Goal: Task Accomplishment & Management: Complete application form

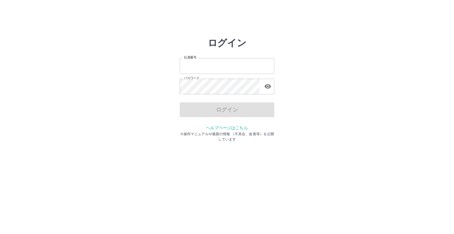
type input "*******"
click at [228, 110] on div "ログイン" at bounding box center [227, 109] width 95 height 15
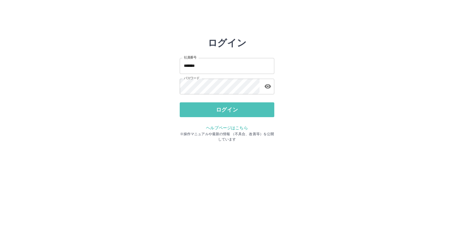
click at [228, 110] on button "ログイン" at bounding box center [227, 109] width 95 height 15
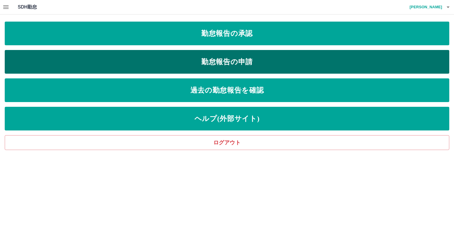
click at [223, 61] on link "勤怠報告の申請" at bounding box center [227, 62] width 445 height 24
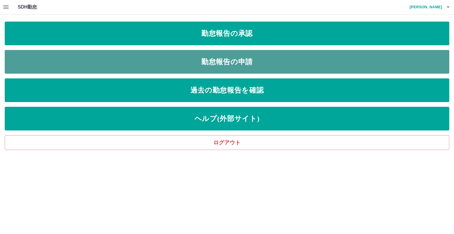
click at [223, 61] on link "勤怠報告の申請" at bounding box center [227, 62] width 445 height 24
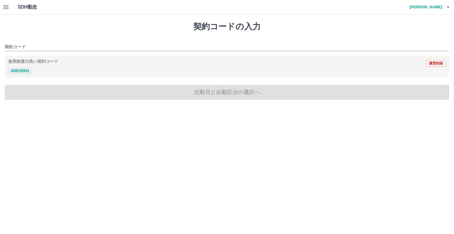
click at [24, 68] on button "43815001" at bounding box center [20, 70] width 24 height 7
type input "********"
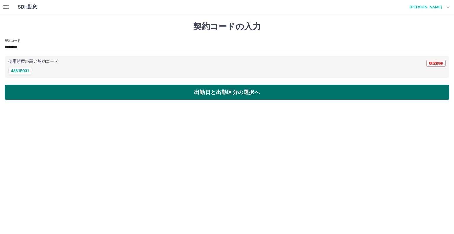
click at [242, 88] on button "出勤日と出勤区分の選択へ" at bounding box center [227, 92] width 445 height 15
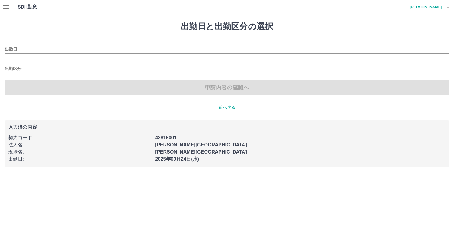
type input "**********"
click at [24, 66] on input "出勤区分" at bounding box center [227, 68] width 445 height 7
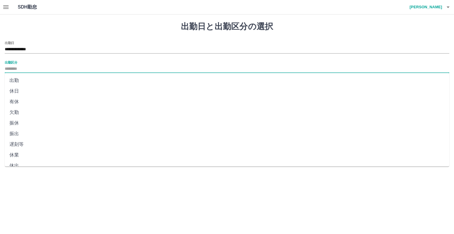
click at [17, 80] on li "出勤" at bounding box center [227, 80] width 445 height 11
type input "**"
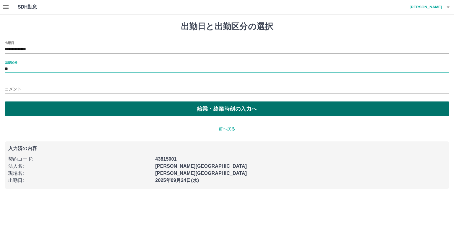
click at [214, 107] on button "始業・終業時刻の入力へ" at bounding box center [227, 108] width 445 height 15
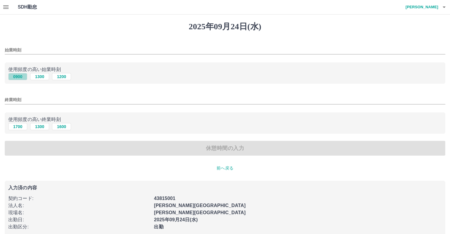
click at [16, 75] on button "0900" at bounding box center [17, 76] width 19 height 7
type input "****"
click at [17, 125] on button "1700" at bounding box center [17, 126] width 19 height 7
type input "****"
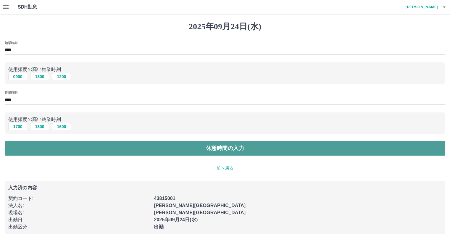
click at [228, 148] on button "休憩時間の入力" at bounding box center [225, 148] width 440 height 15
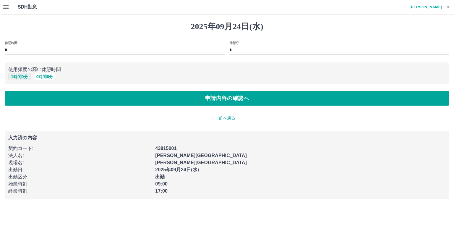
click at [18, 77] on button "1 時間 0 分" at bounding box center [19, 76] width 22 height 7
type input "*"
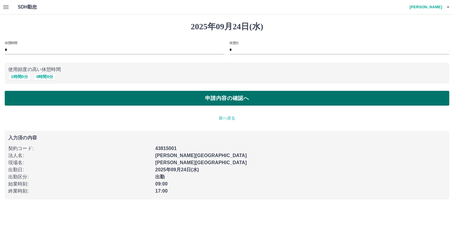
click at [219, 97] on button "申請内容の確認へ" at bounding box center [227, 98] width 445 height 15
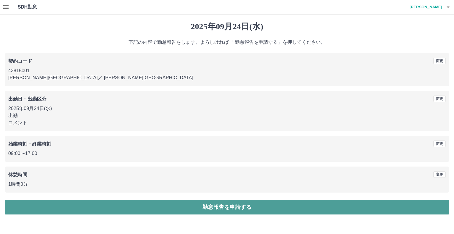
click at [218, 207] on button "勤怠報告を申請する" at bounding box center [227, 207] width 445 height 15
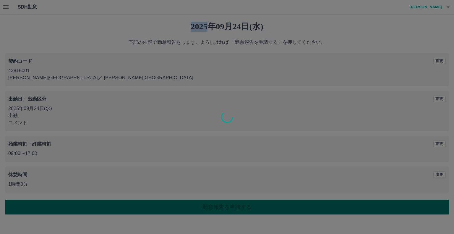
click at [218, 207] on div at bounding box center [227, 117] width 454 height 234
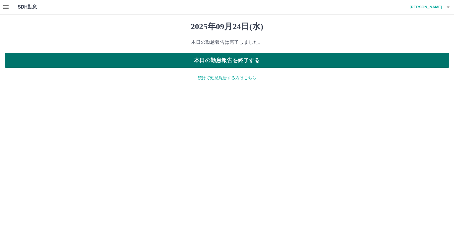
click at [235, 64] on button "本日の勤怠報告を終了する" at bounding box center [227, 60] width 445 height 15
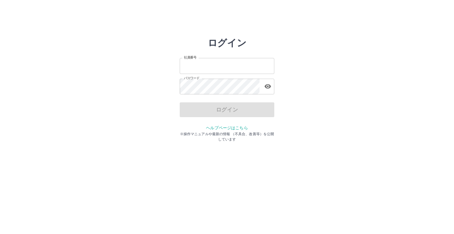
type input "*******"
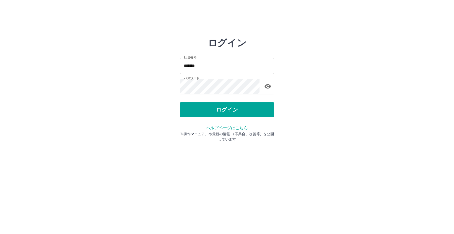
click at [227, 108] on div "ログイン" at bounding box center [227, 109] width 95 height 15
click at [227, 108] on button "ログイン" at bounding box center [227, 109] width 95 height 15
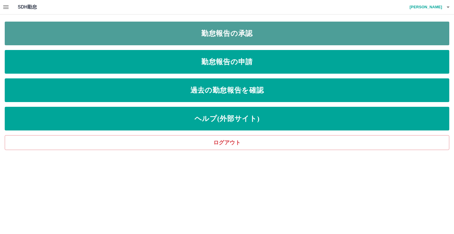
click at [241, 33] on link "勤怠報告の承認" at bounding box center [227, 34] width 445 height 24
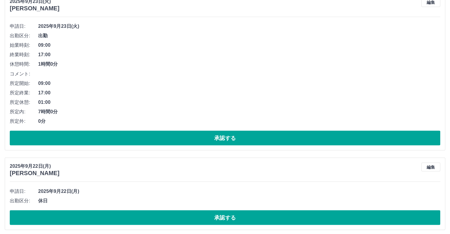
scroll to position [1138, 0]
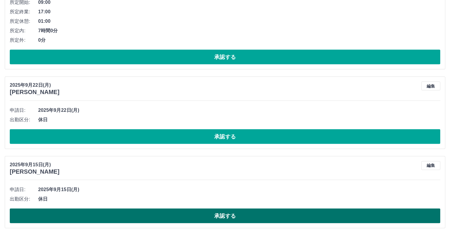
click at [223, 214] on button "承認する" at bounding box center [225, 215] width 430 height 15
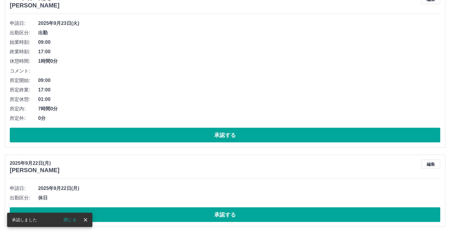
scroll to position [1059, 0]
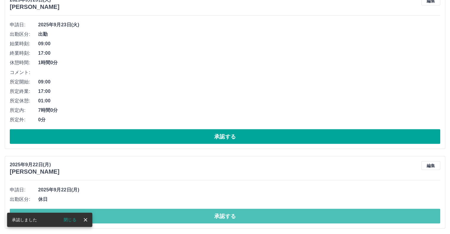
click at [223, 214] on button "承認する" at bounding box center [225, 215] width 430 height 15
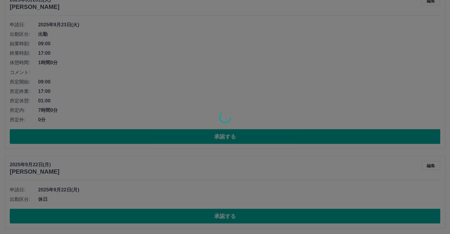
scroll to position [980, 0]
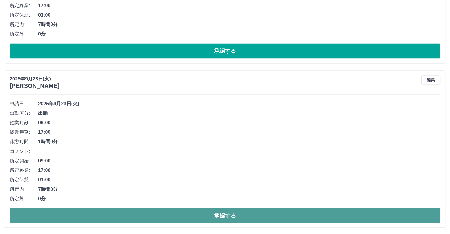
click at [222, 214] on button "承認する" at bounding box center [225, 215] width 430 height 15
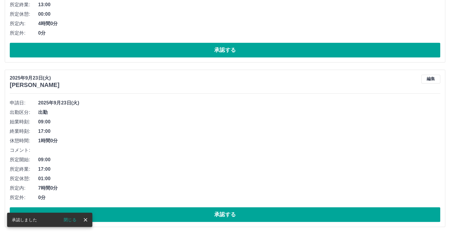
scroll to position [816, 0]
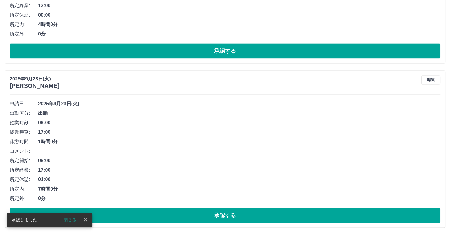
click at [222, 214] on button "承認する" at bounding box center [225, 215] width 430 height 15
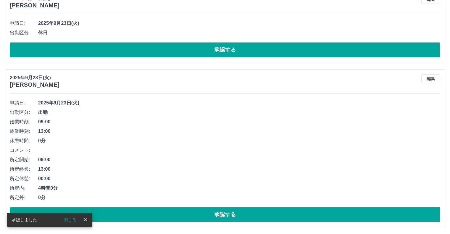
scroll to position [651, 0]
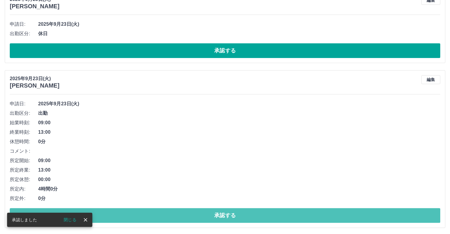
click at [222, 214] on button "承認する" at bounding box center [225, 215] width 430 height 15
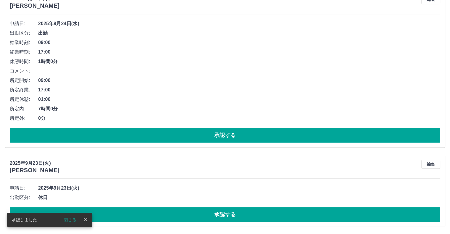
scroll to position [487, 0]
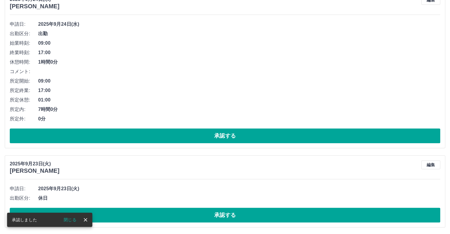
click at [222, 214] on button "承認する" at bounding box center [225, 214] width 430 height 15
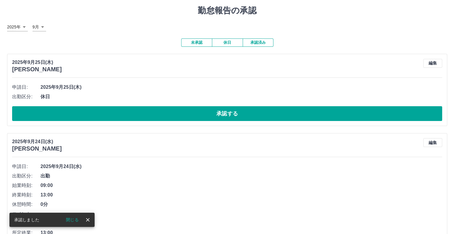
scroll to position [0, 0]
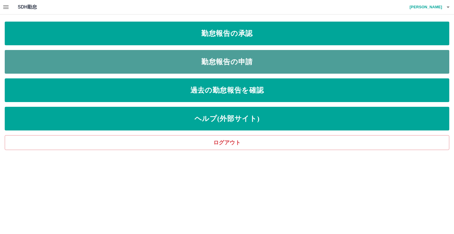
click at [204, 61] on link "勤怠報告の申請" at bounding box center [227, 62] width 445 height 24
click at [203, 61] on link "勤怠報告の申請" at bounding box center [227, 62] width 445 height 24
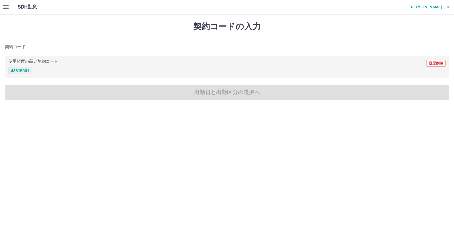
click at [25, 71] on button "43815001" at bounding box center [20, 70] width 24 height 7
type input "********"
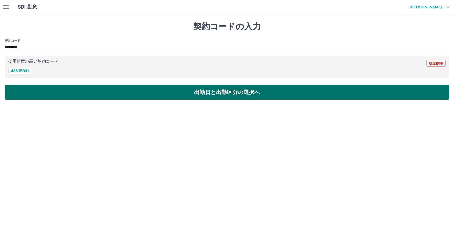
click at [200, 92] on button "出勤日と出勤区分の選択へ" at bounding box center [227, 92] width 445 height 15
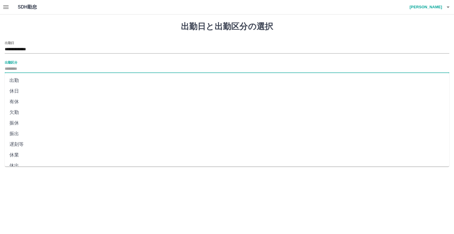
click at [18, 67] on input "出勤区分" at bounding box center [227, 68] width 445 height 7
click at [12, 92] on li "休日" at bounding box center [227, 91] width 445 height 11
type input "**"
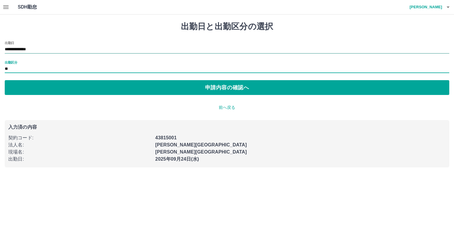
click at [57, 47] on input "**********" at bounding box center [227, 49] width 445 height 7
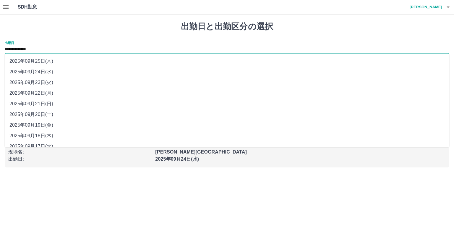
click at [50, 61] on li "2025年09月25日(木)" at bounding box center [227, 61] width 445 height 11
type input "**********"
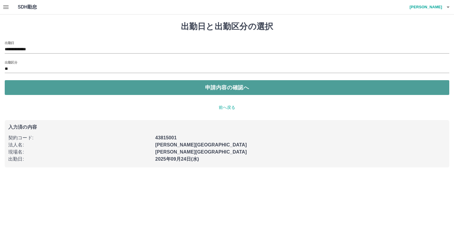
click at [234, 88] on button "申請内容の確認へ" at bounding box center [227, 87] width 445 height 15
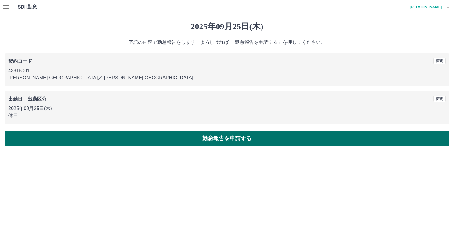
click at [235, 135] on button "勤怠報告を申請する" at bounding box center [227, 138] width 445 height 15
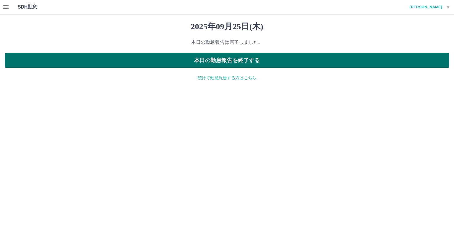
click at [235, 60] on button "本日の勤怠報告を終了する" at bounding box center [227, 60] width 445 height 15
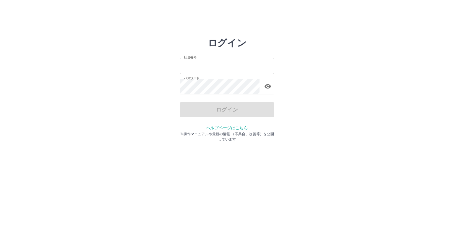
type input "*******"
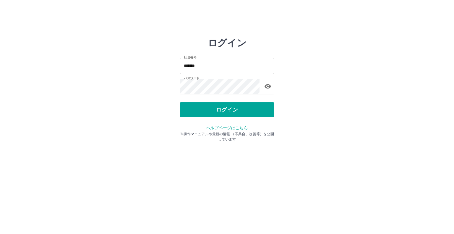
click at [230, 109] on div "ログイン" at bounding box center [227, 109] width 95 height 15
click at [230, 109] on button "ログイン" at bounding box center [227, 109] width 95 height 15
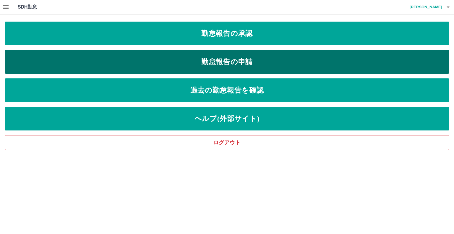
click at [228, 63] on link "勤怠報告の申請" at bounding box center [227, 62] width 445 height 24
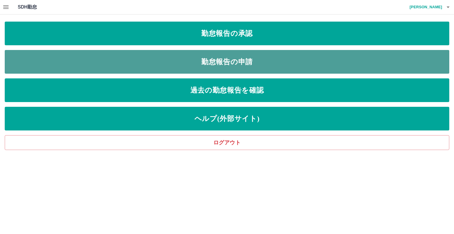
click at [228, 63] on link "勤怠報告の申請" at bounding box center [227, 62] width 445 height 24
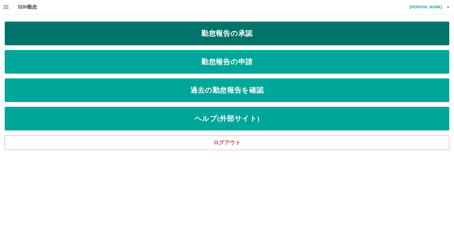
click at [220, 34] on link "勤怠報告の承認" at bounding box center [227, 34] width 445 height 24
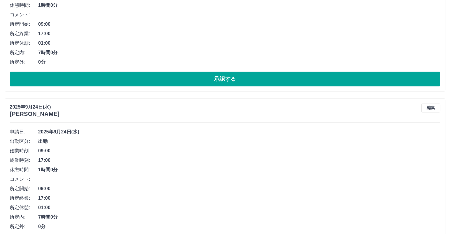
scroll to position [731, 0]
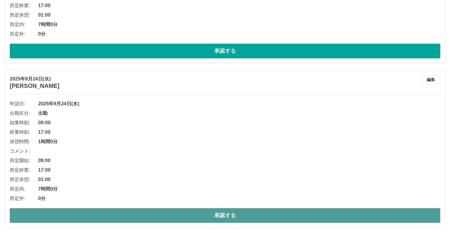
click at [228, 213] on button "承認する" at bounding box center [225, 215] width 430 height 15
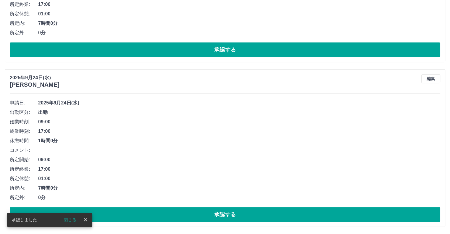
scroll to position [566, 0]
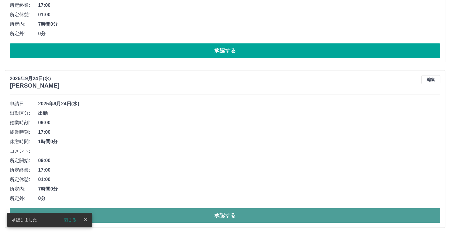
click at [224, 215] on button "承認する" at bounding box center [225, 215] width 430 height 15
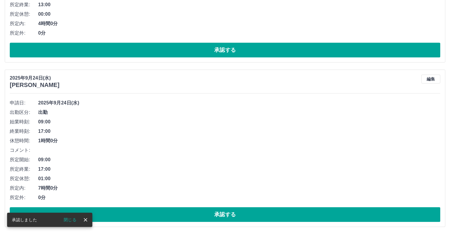
scroll to position [402, 0]
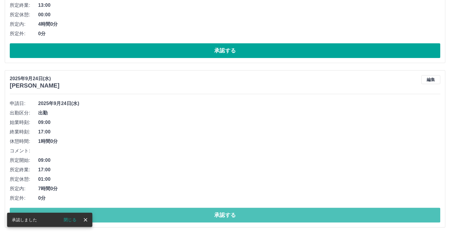
click at [224, 215] on button "承認する" at bounding box center [225, 214] width 430 height 15
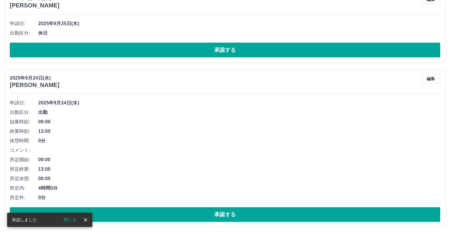
scroll to position [238, 0]
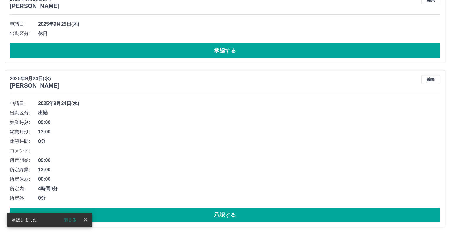
click at [224, 215] on button "承認する" at bounding box center [225, 214] width 430 height 15
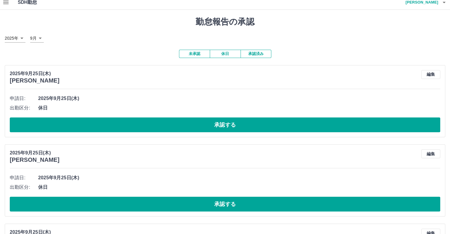
scroll to position [0, 0]
